Goal: Task Accomplishment & Management: Complete application form

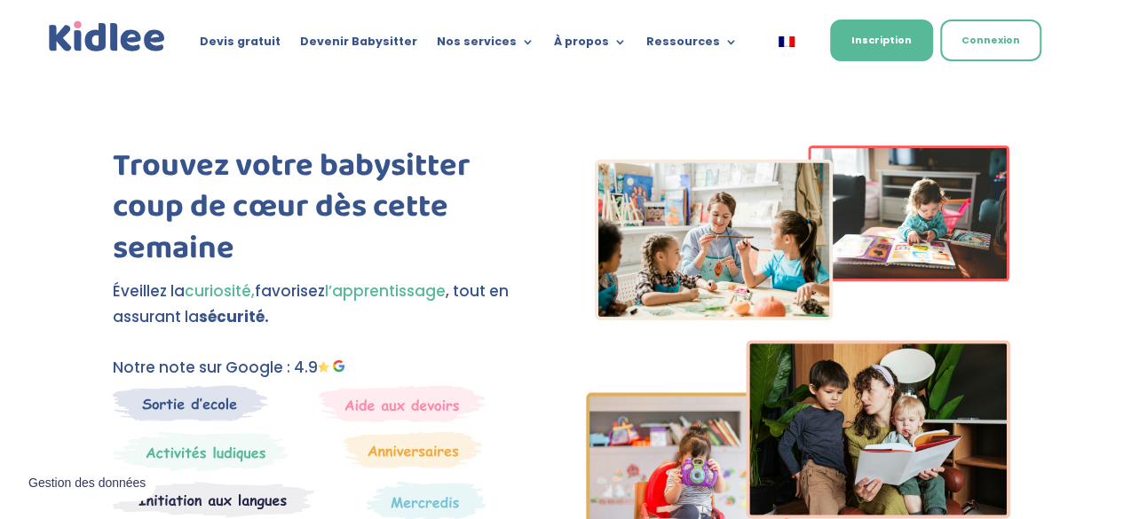
click at [212, 38] on li "Devis gratuit" at bounding box center [240, 46] width 100 height 20
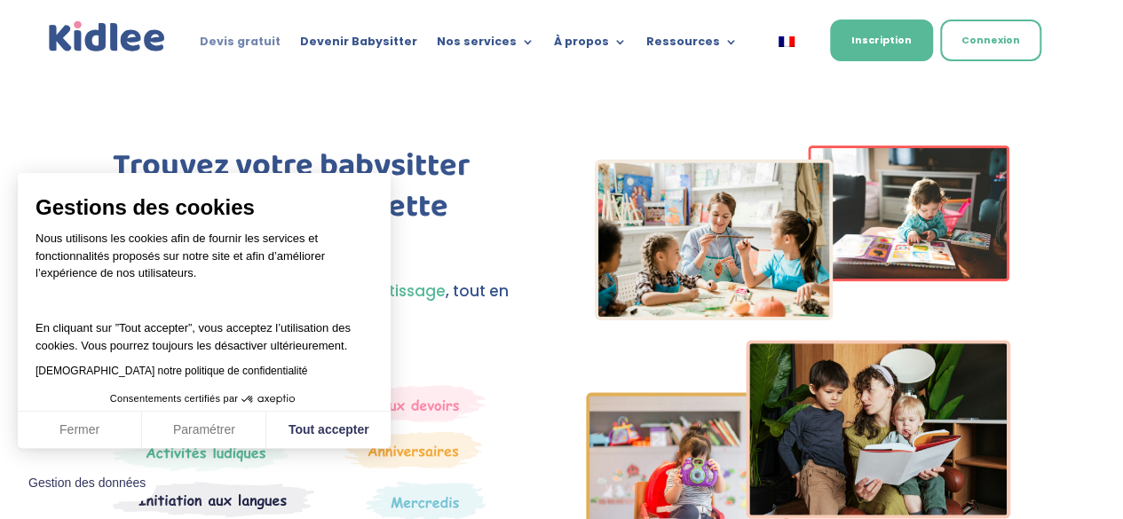
click at [233, 38] on link "Devis gratuit" at bounding box center [240, 46] width 81 height 20
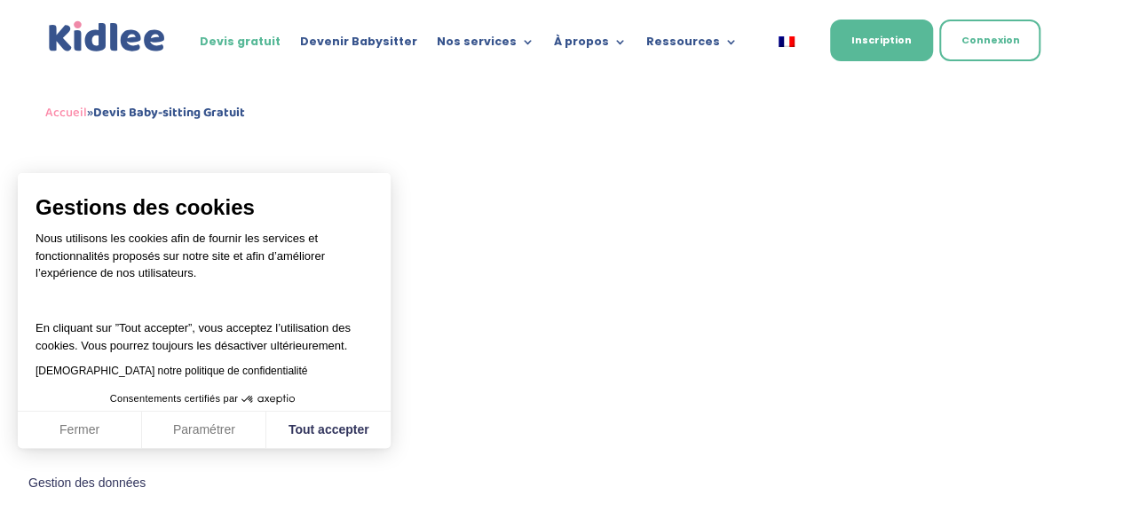
scroll to position [748, 0]
click at [362, 416] on button "Tout accepter" at bounding box center [328, 430] width 124 height 37
checkbox input "true"
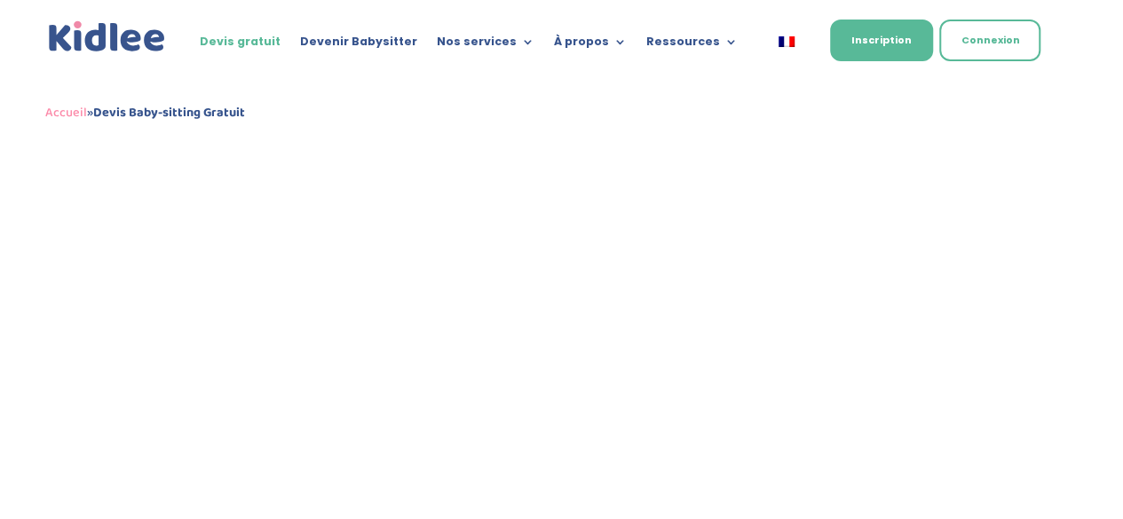
scroll to position [925, 0]
